Goal: Navigation & Orientation: Find specific page/section

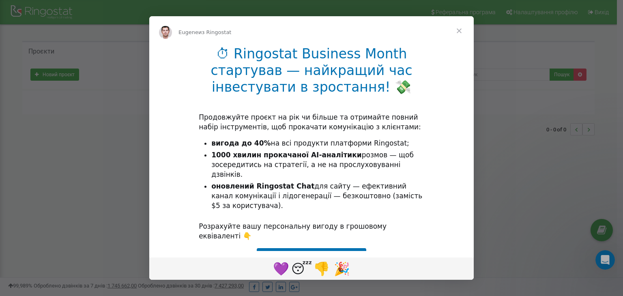
click at [460, 28] on span "Закрыть" at bounding box center [459, 30] width 29 height 29
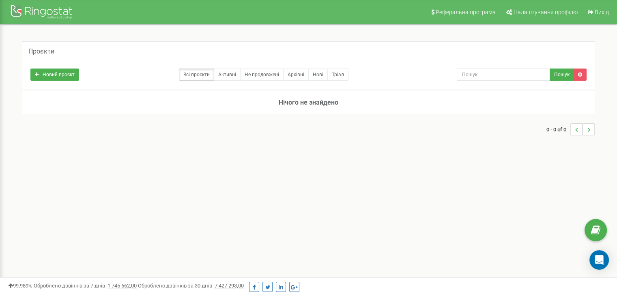
click at [88, 50] on div "Проєкти" at bounding box center [308, 50] width 573 height 19
